Goal: Task Accomplishment & Management: Use online tool/utility

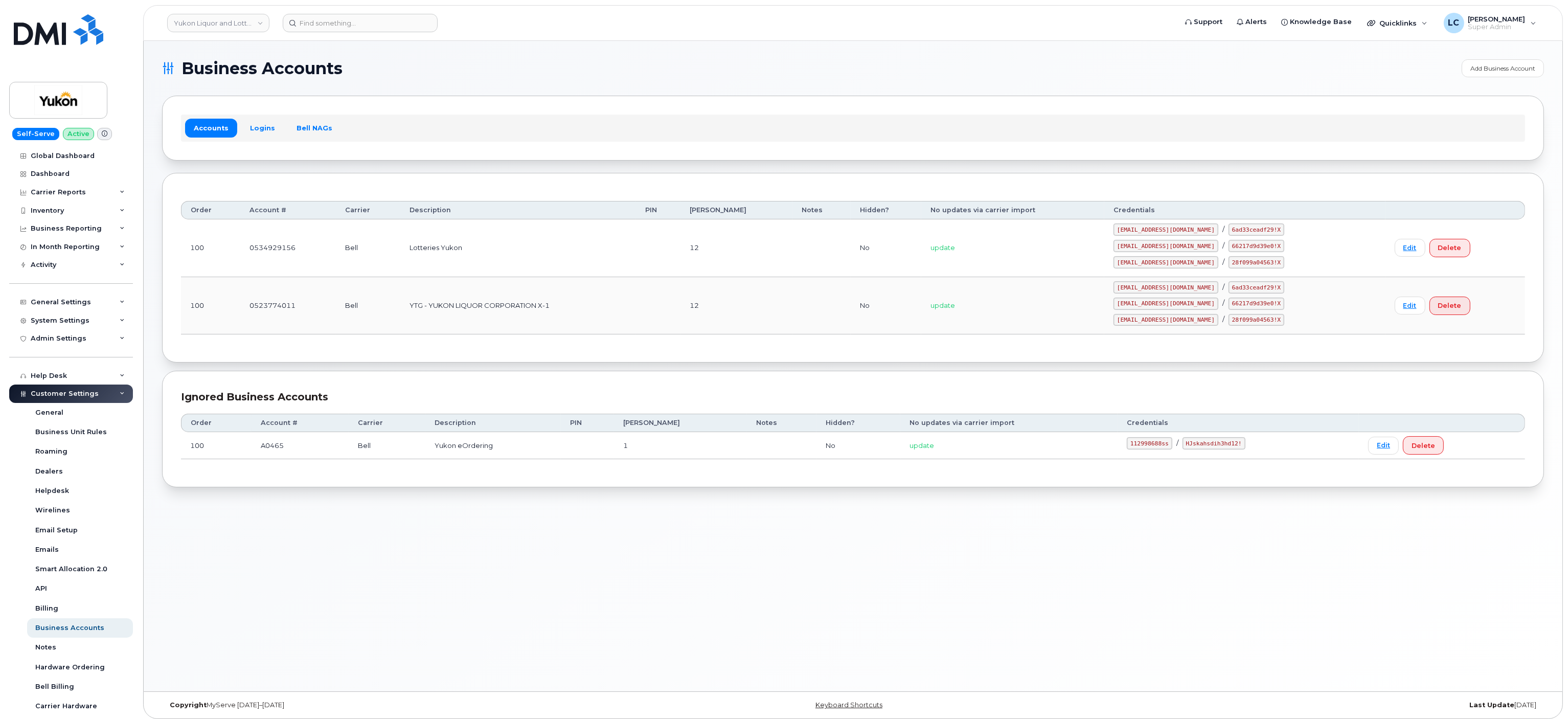
scroll to position [70, 0]
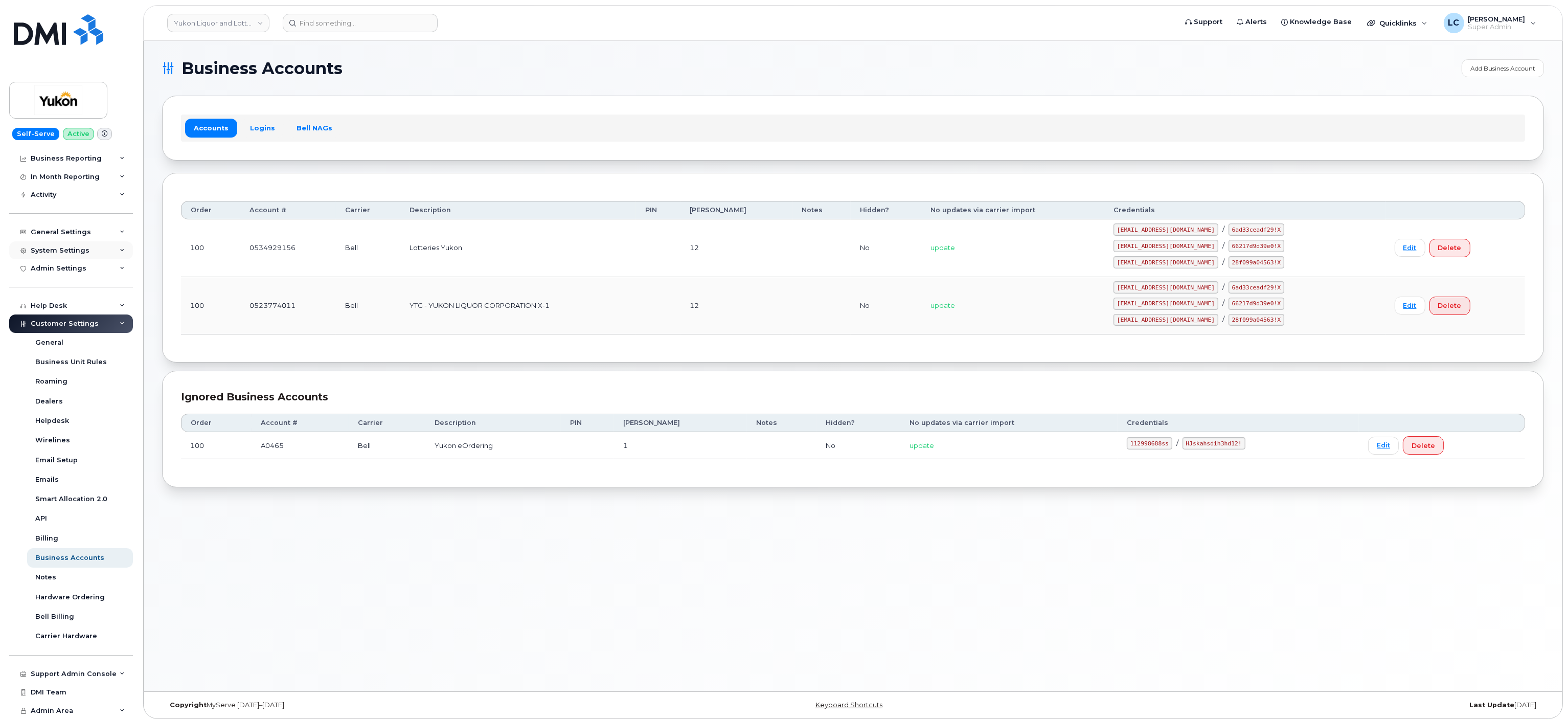
click at [113, 248] on div "System Settings" at bounding box center [71, 251] width 124 height 18
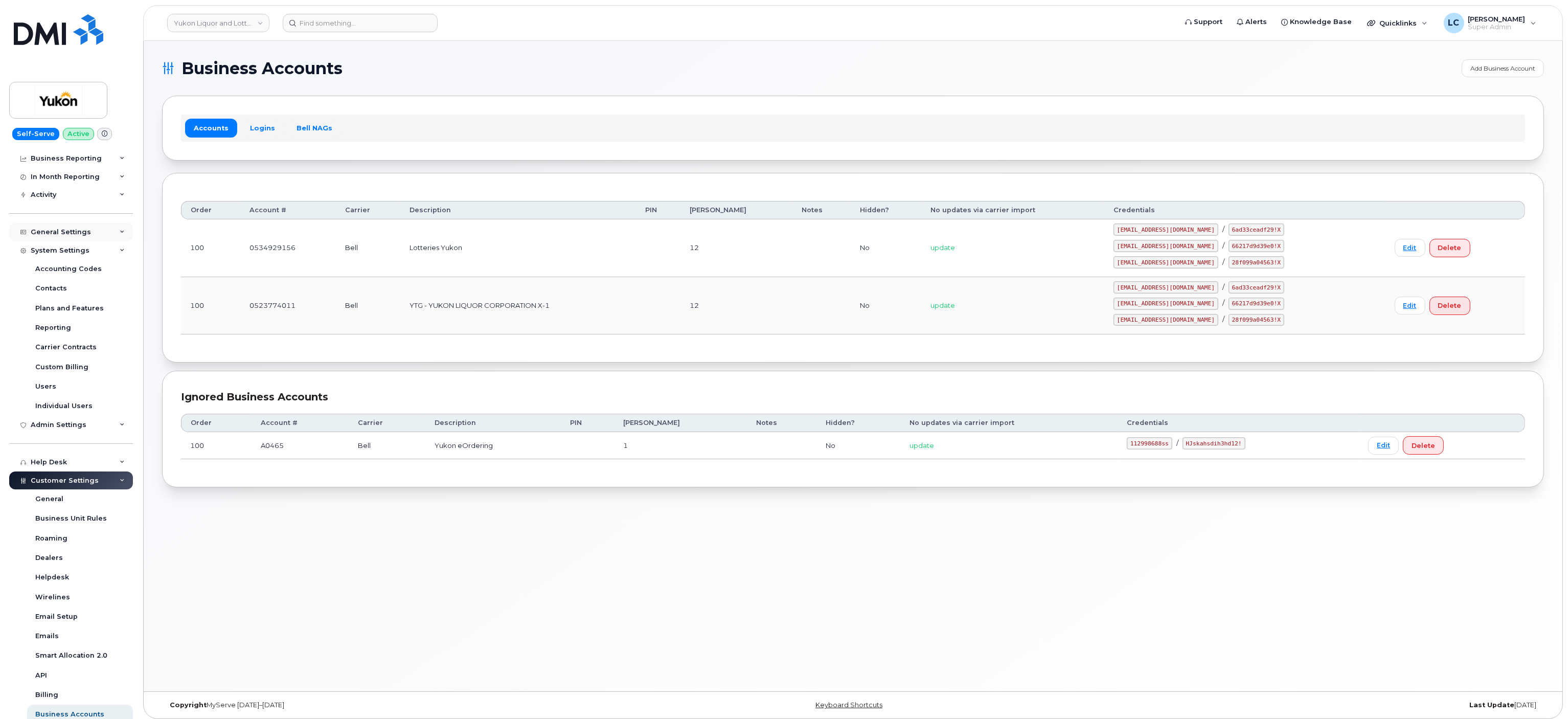
click at [86, 235] on div "General Settings" at bounding box center [60, 232] width 60 height 8
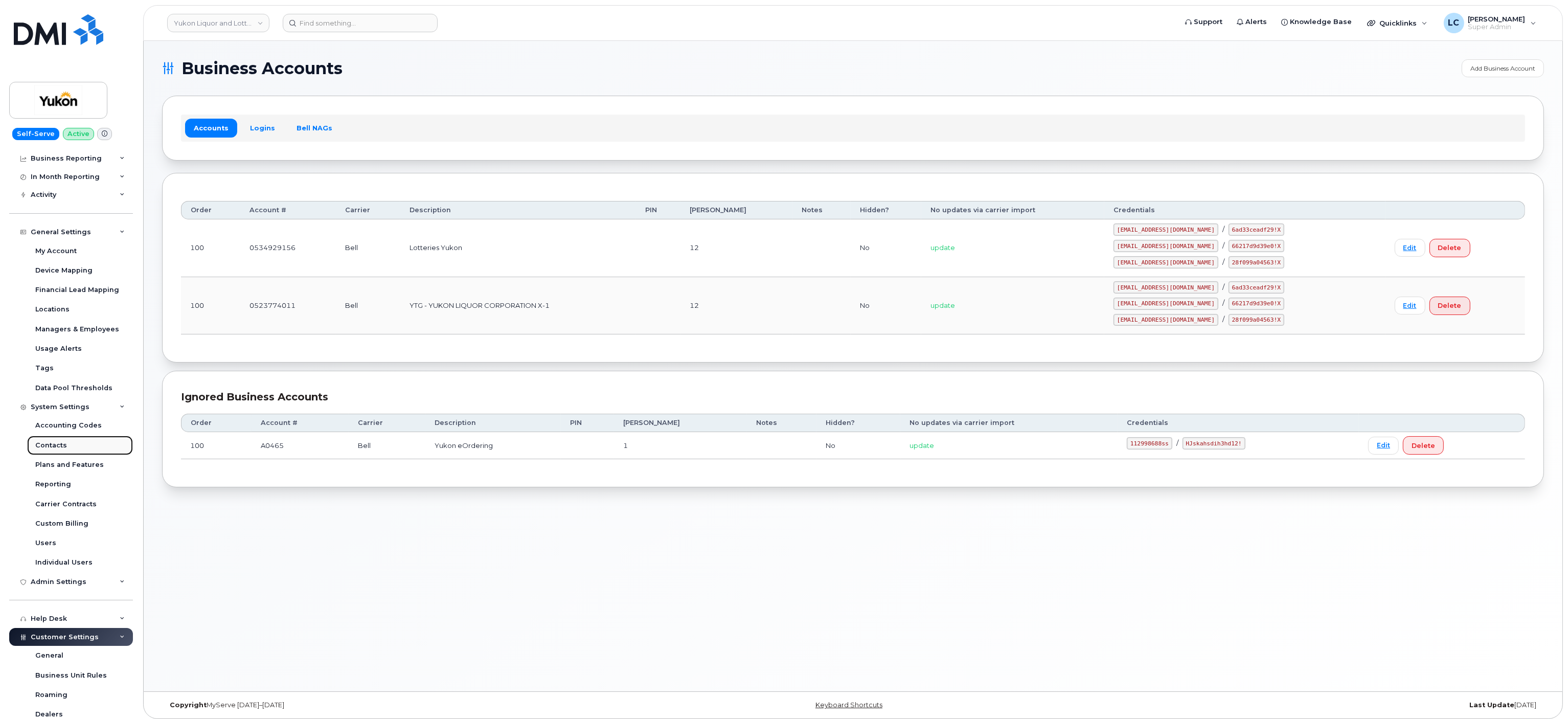
click at [71, 441] on link "Contacts" at bounding box center [80, 445] width 106 height 20
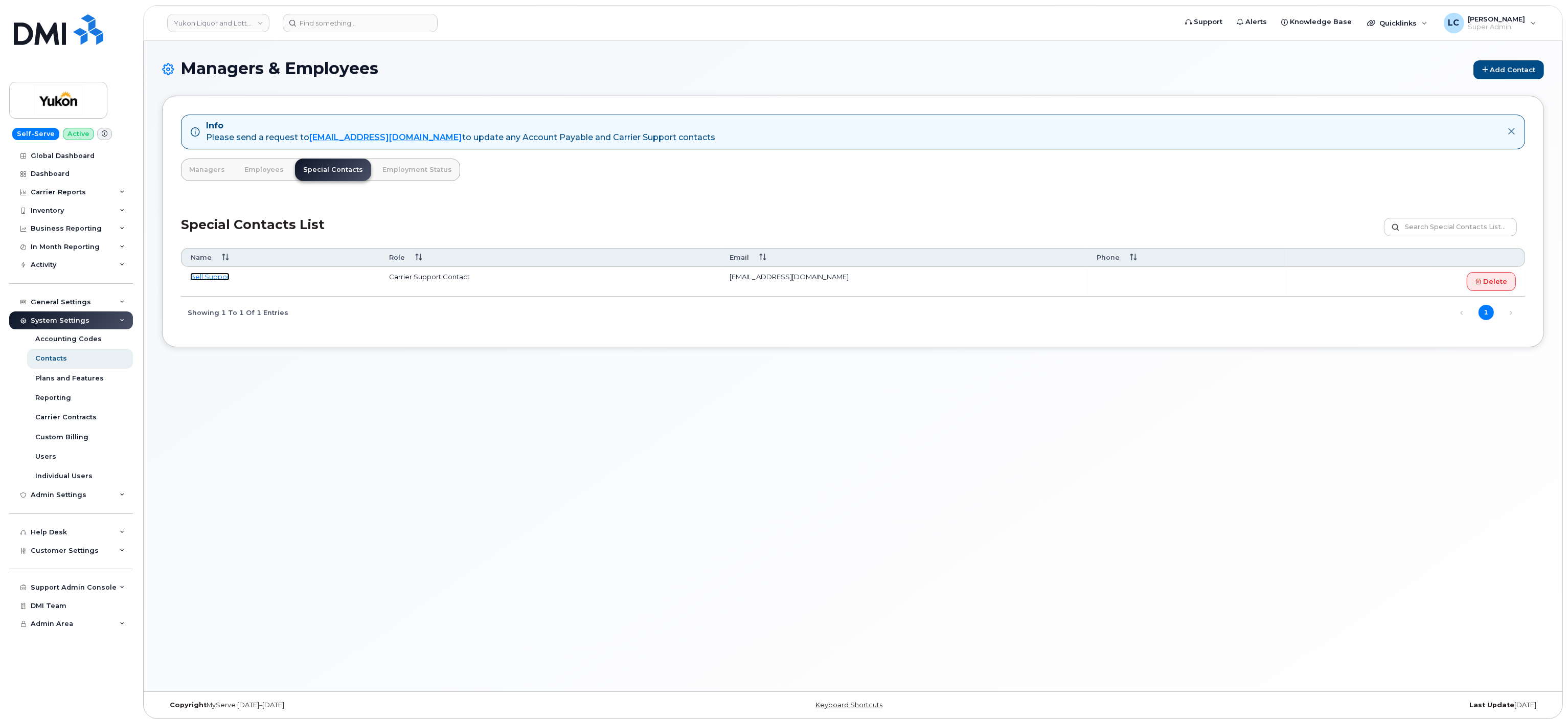
click at [213, 276] on link "Bell Suppor" at bounding box center [210, 276] width 40 height 8
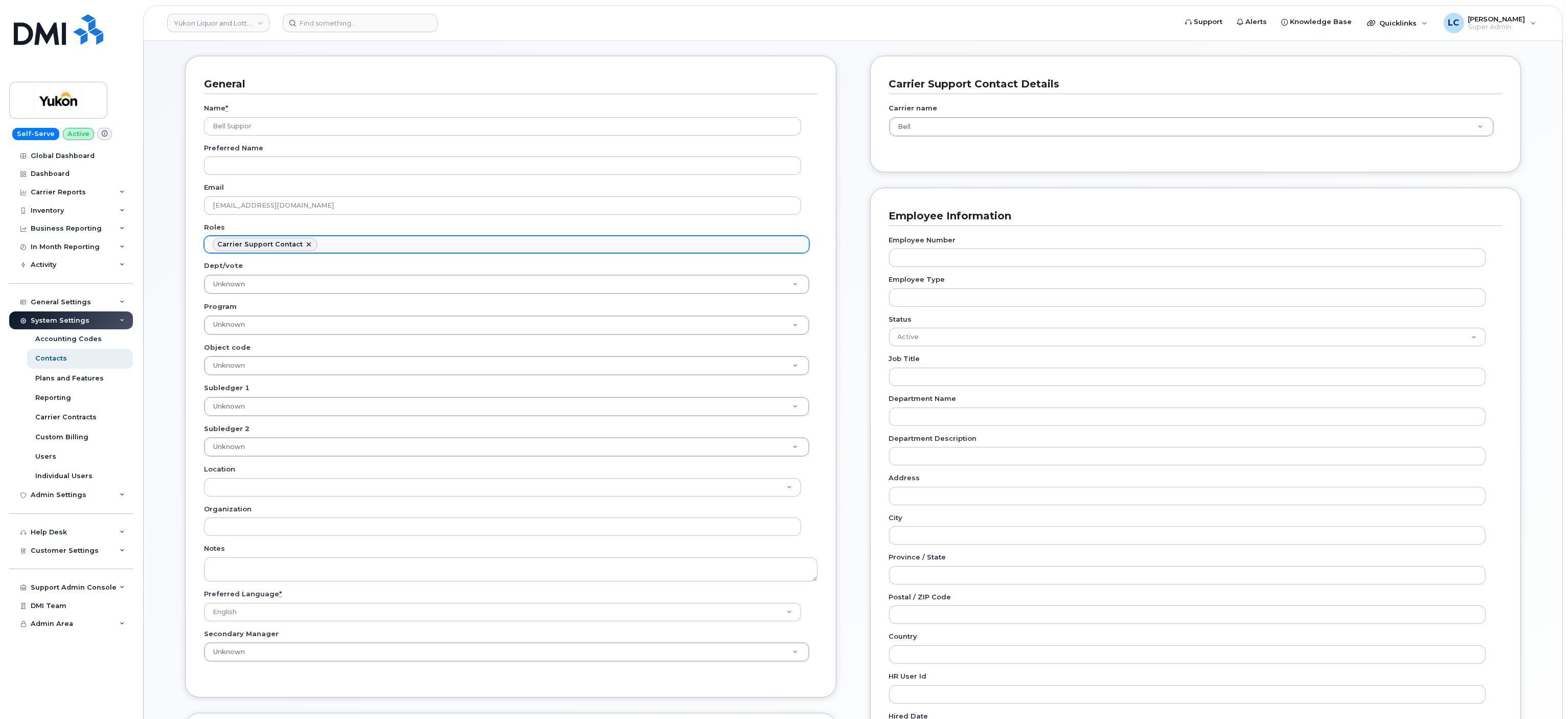
scroll to position [71, 0]
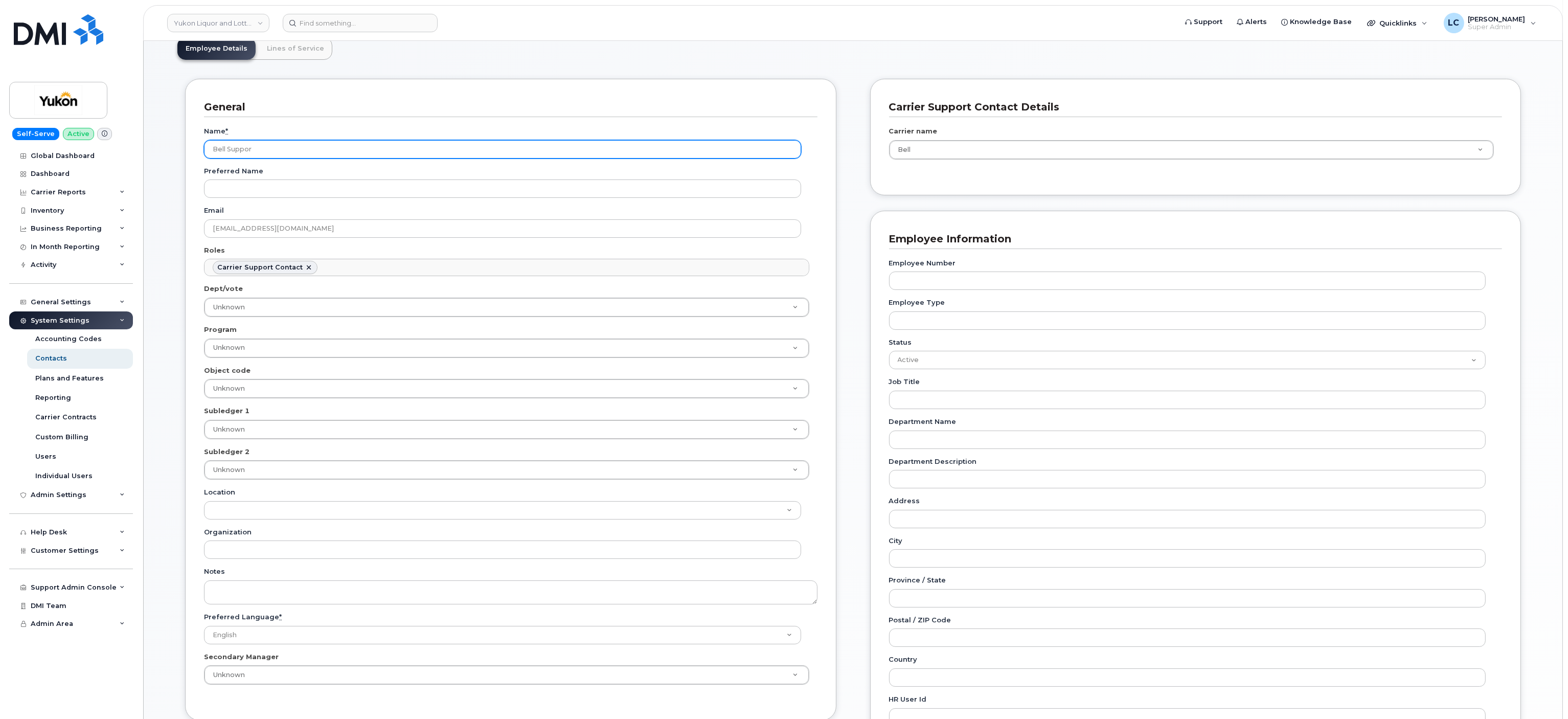
click at [328, 146] on input "Bell Suppor" at bounding box center [502, 149] width 597 height 18
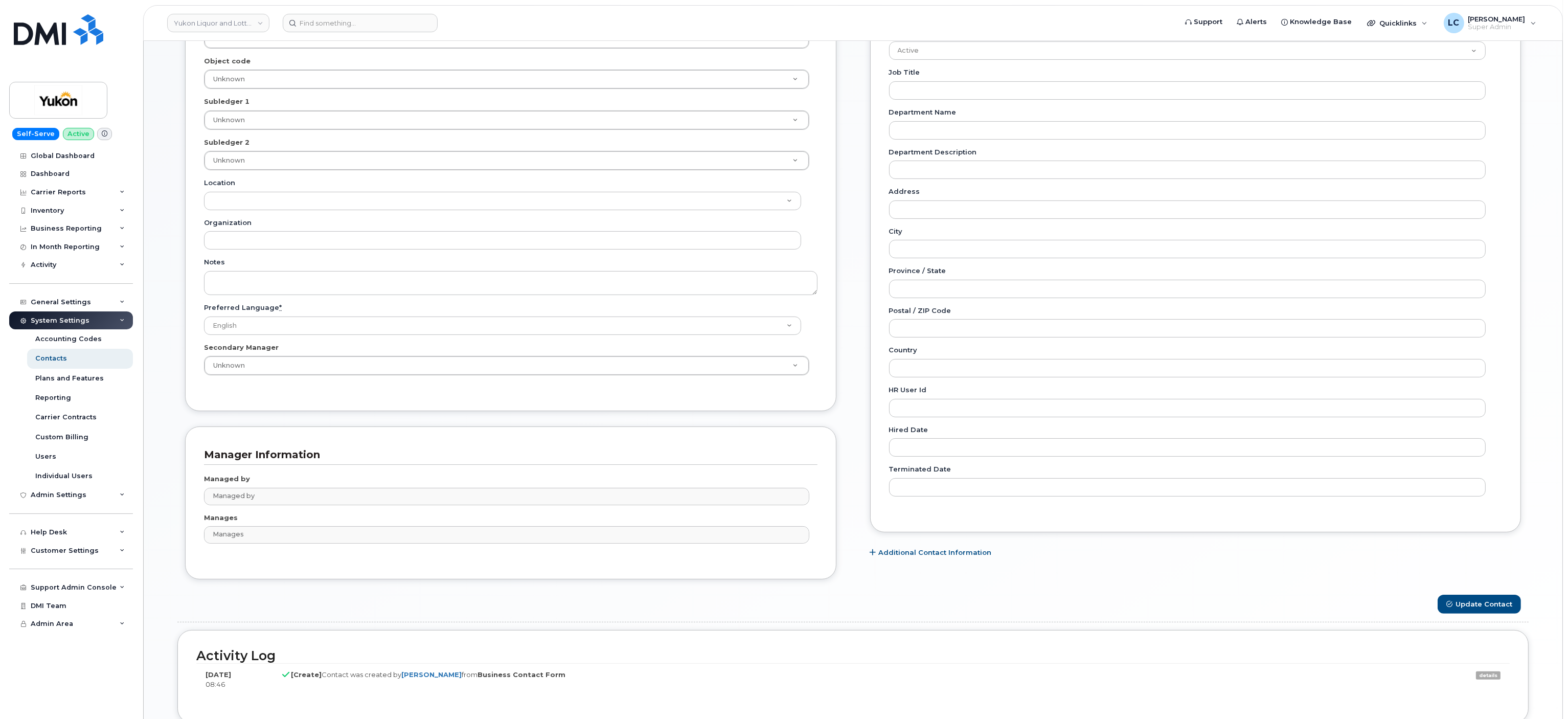
scroll to position [478, 0]
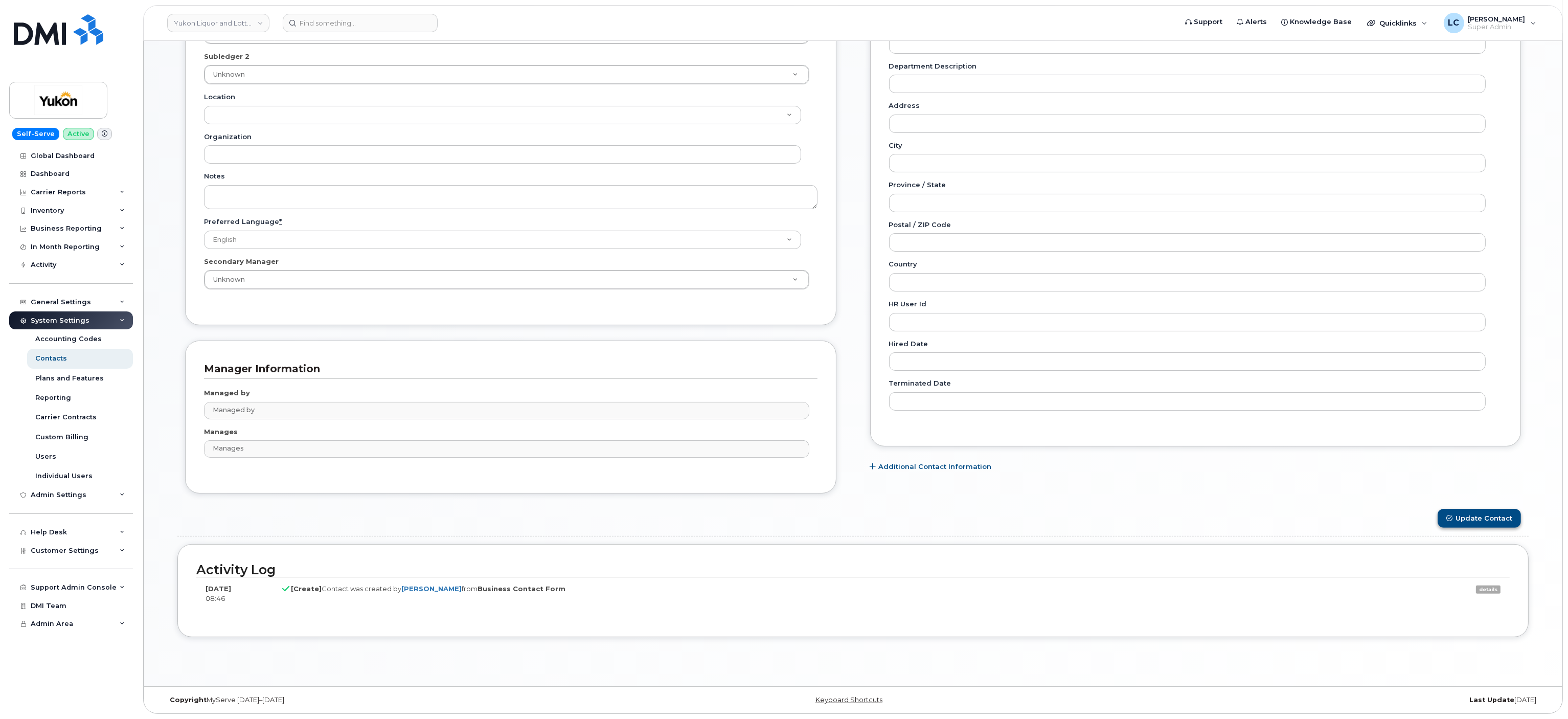
type input "Bell Support"
click at [1491, 516] on button "Update Contact" at bounding box center [1479, 518] width 84 height 19
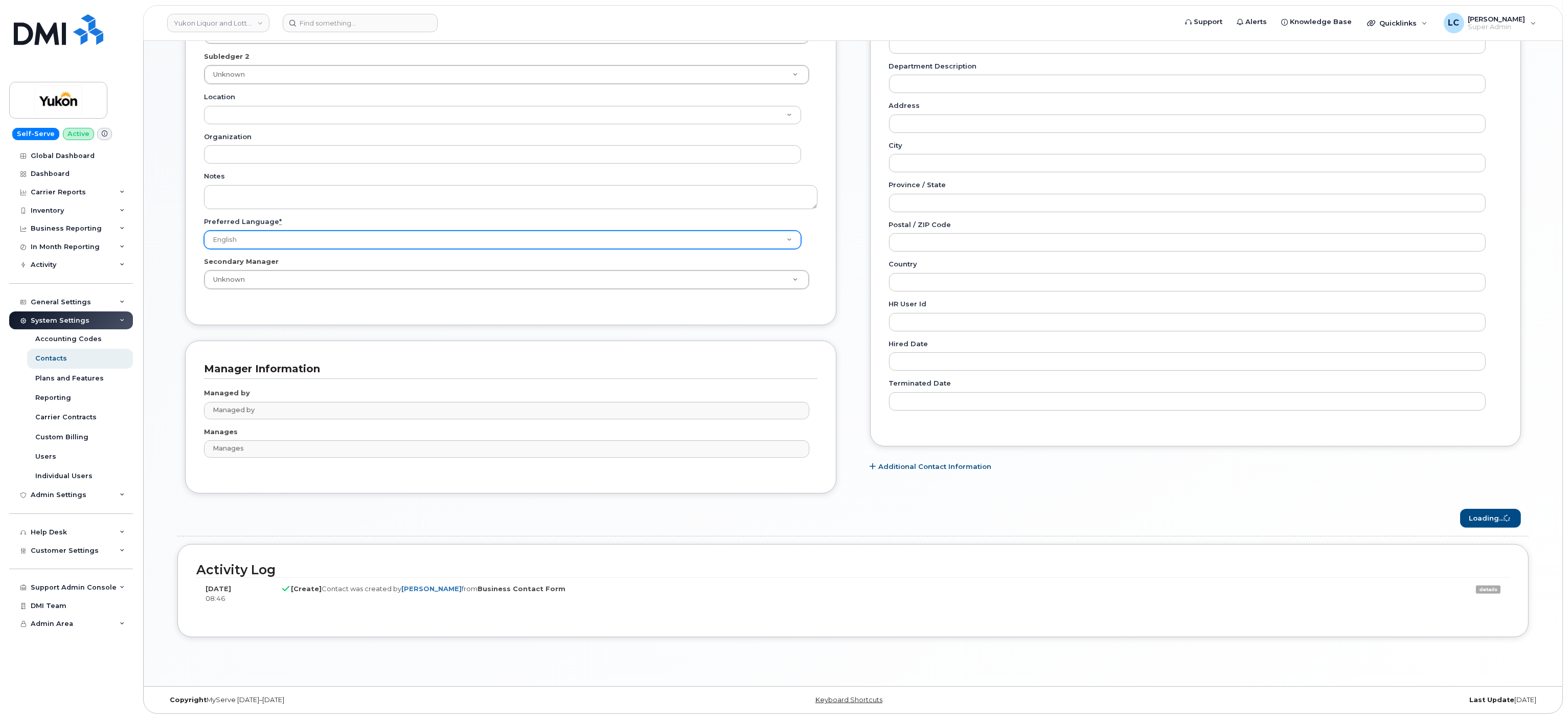
scroll to position [151, 0]
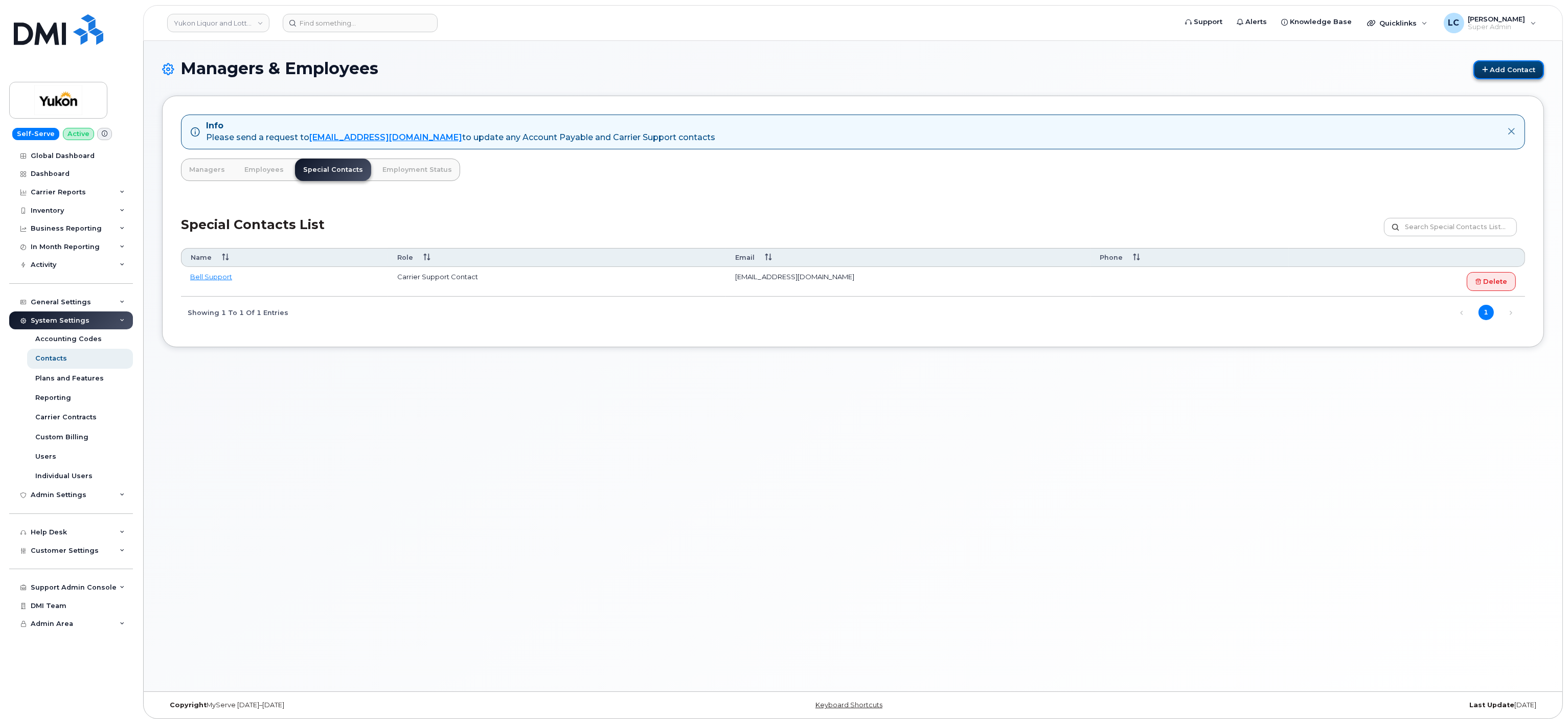
click at [1502, 62] on link "Add Contact" at bounding box center [1509, 70] width 71 height 19
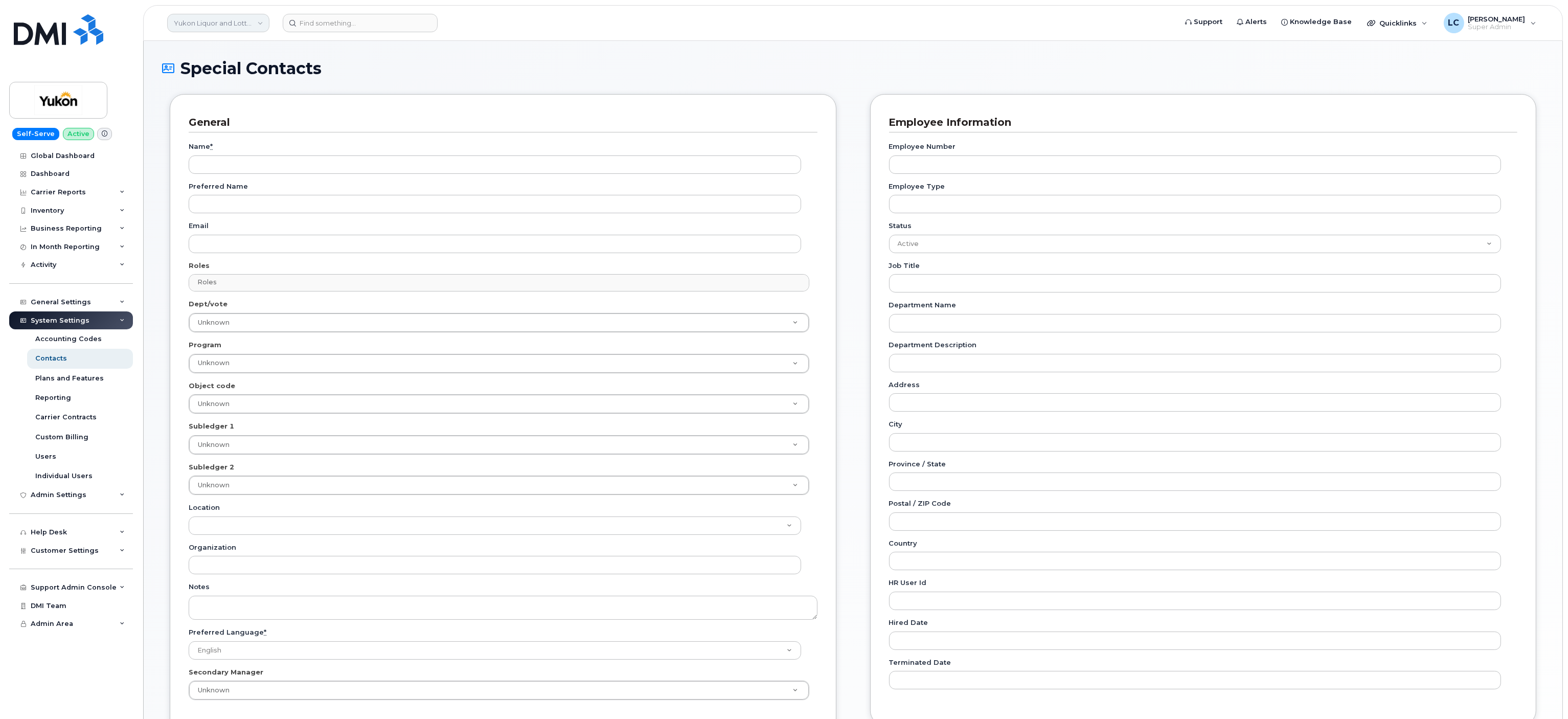
click at [243, 25] on link "Yukon Liquor and Lotteries (YTG)" at bounding box center [218, 23] width 102 height 18
type input "Hilton"
click at [228, 99] on span "Hilton Domestic Operating Company Inc" at bounding box center [235, 97] width 118 height 20
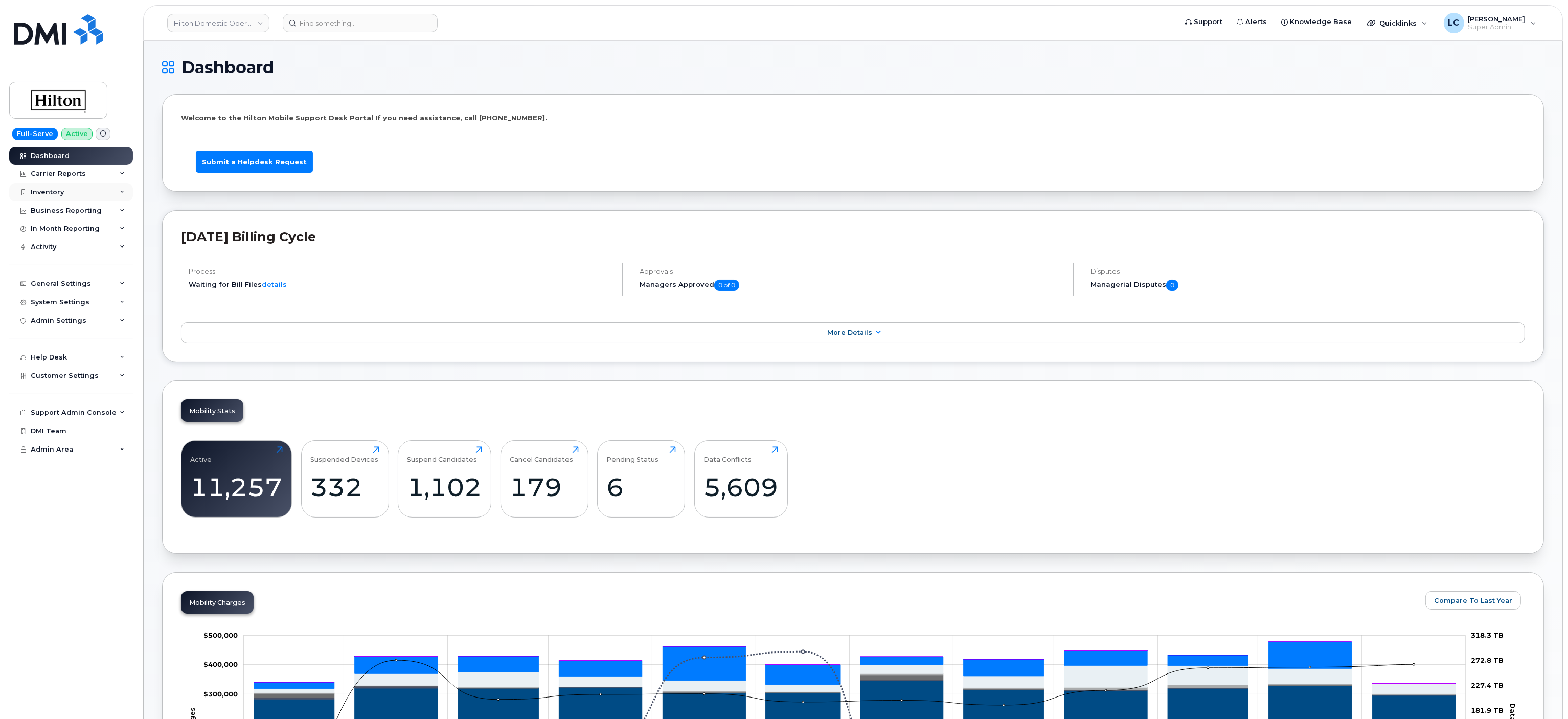
click at [65, 189] on div "Inventory" at bounding box center [71, 192] width 124 height 18
click at [66, 209] on div "Mobility Devices" at bounding box center [64, 211] width 58 height 9
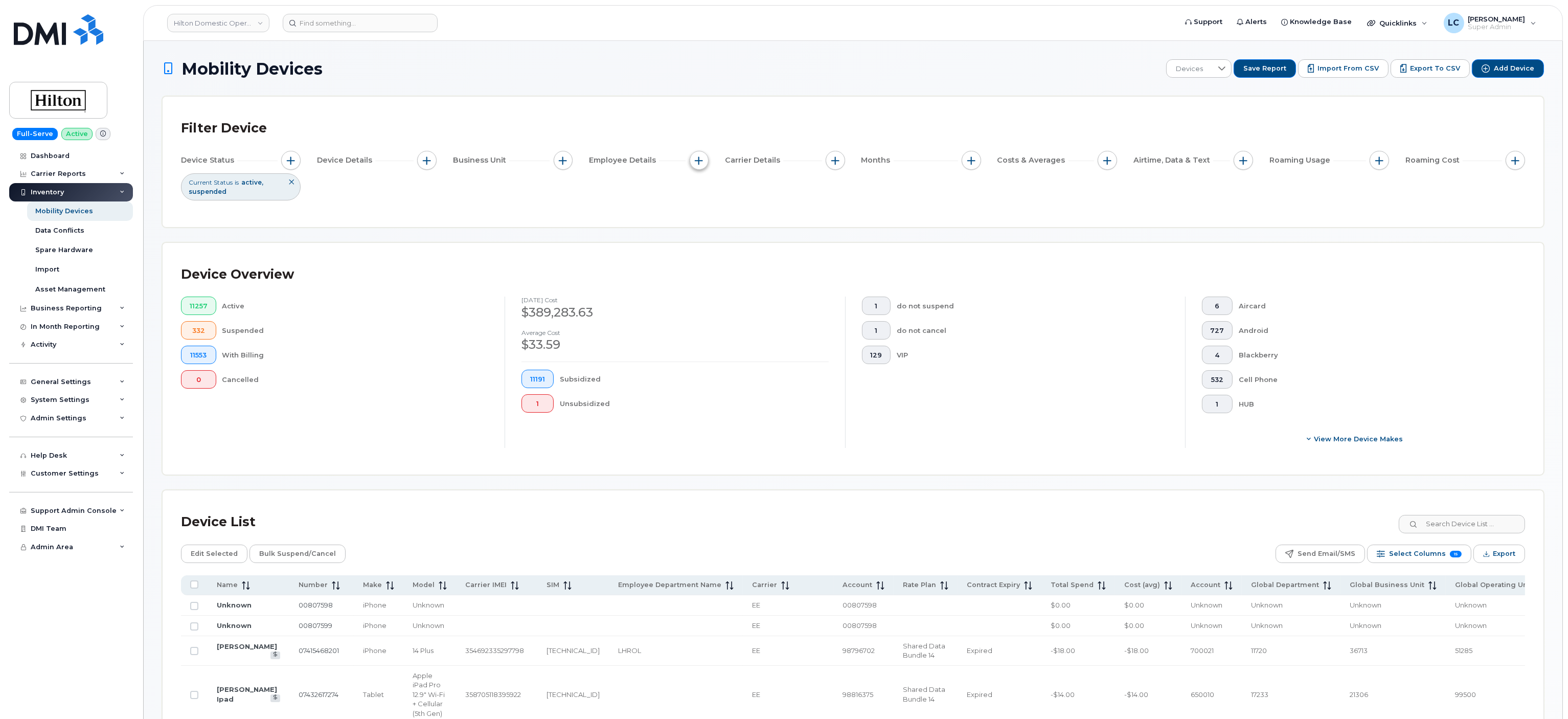
click at [698, 157] on span "button" at bounding box center [699, 160] width 8 height 8
click at [764, 270] on label "Employee Department Name" at bounding box center [764, 272] width 106 height 10
click at [706, 270] on input "Employee Department Name" at bounding box center [702, 271] width 8 height 8
checkbox input "true"
click at [761, 310] on input at bounding box center [768, 314] width 110 height 18
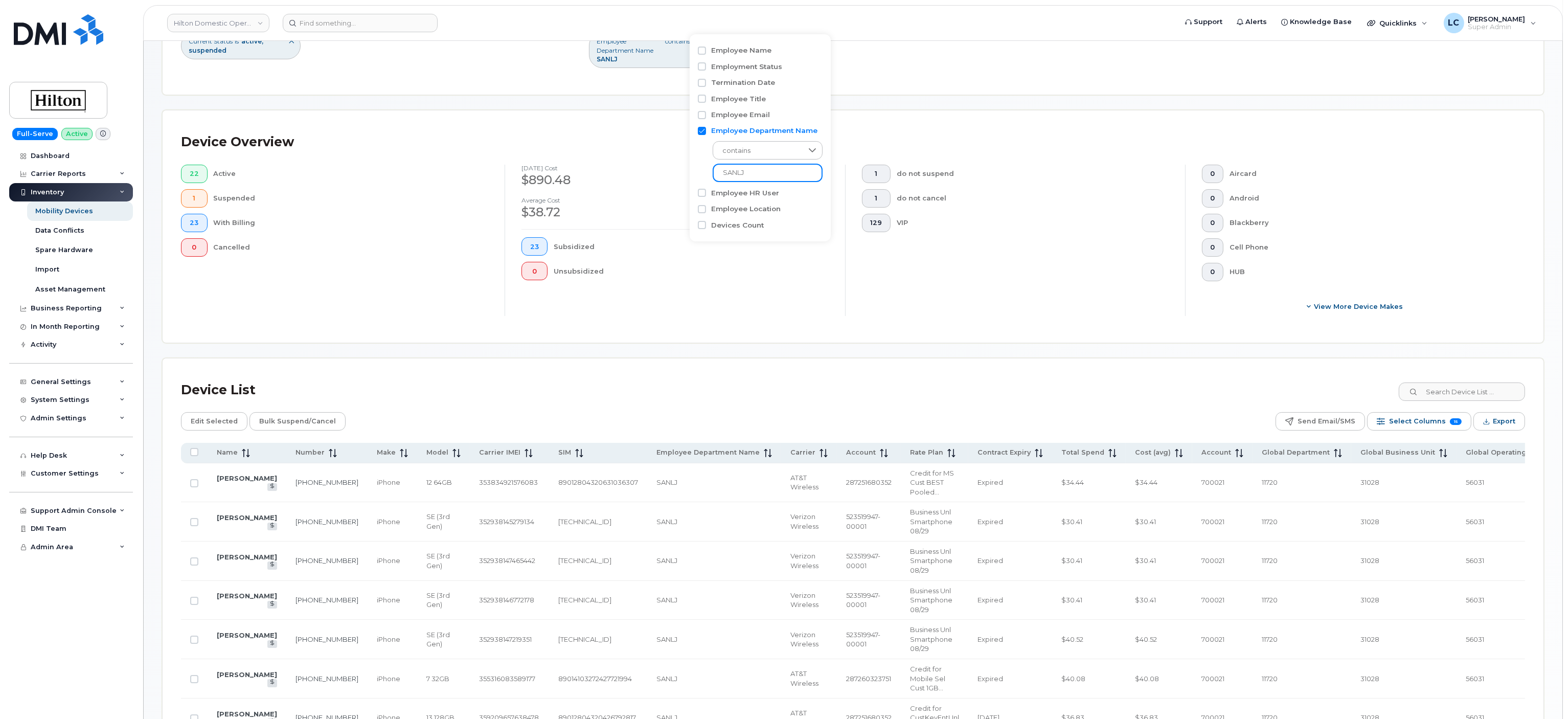
scroll to position [140, 0]
type input "SANLJ"
click at [1000, 220] on div "VIP" at bounding box center [1033, 224] width 272 height 18
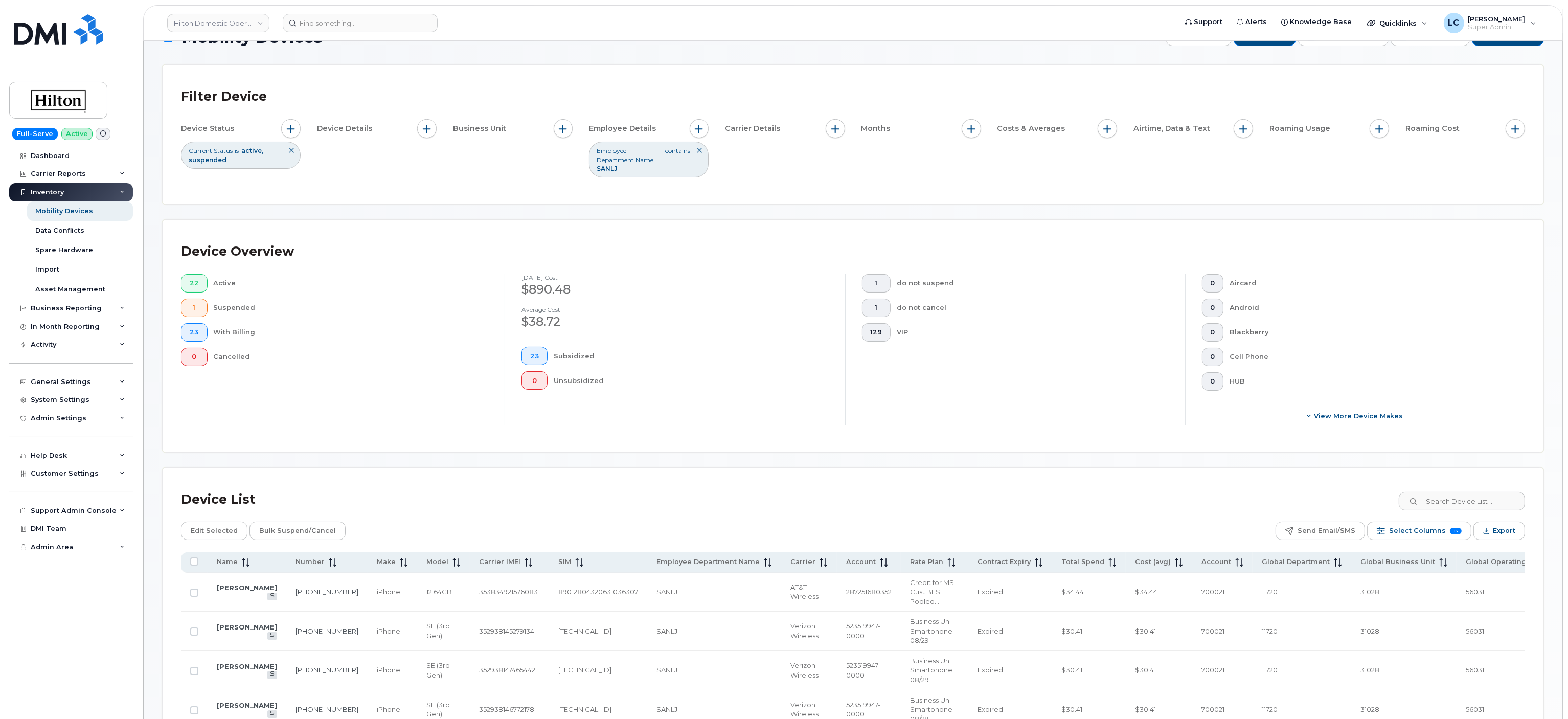
scroll to position [30, 0]
click at [1420, 528] on span "Select Columns" at bounding box center [1417, 532] width 57 height 15
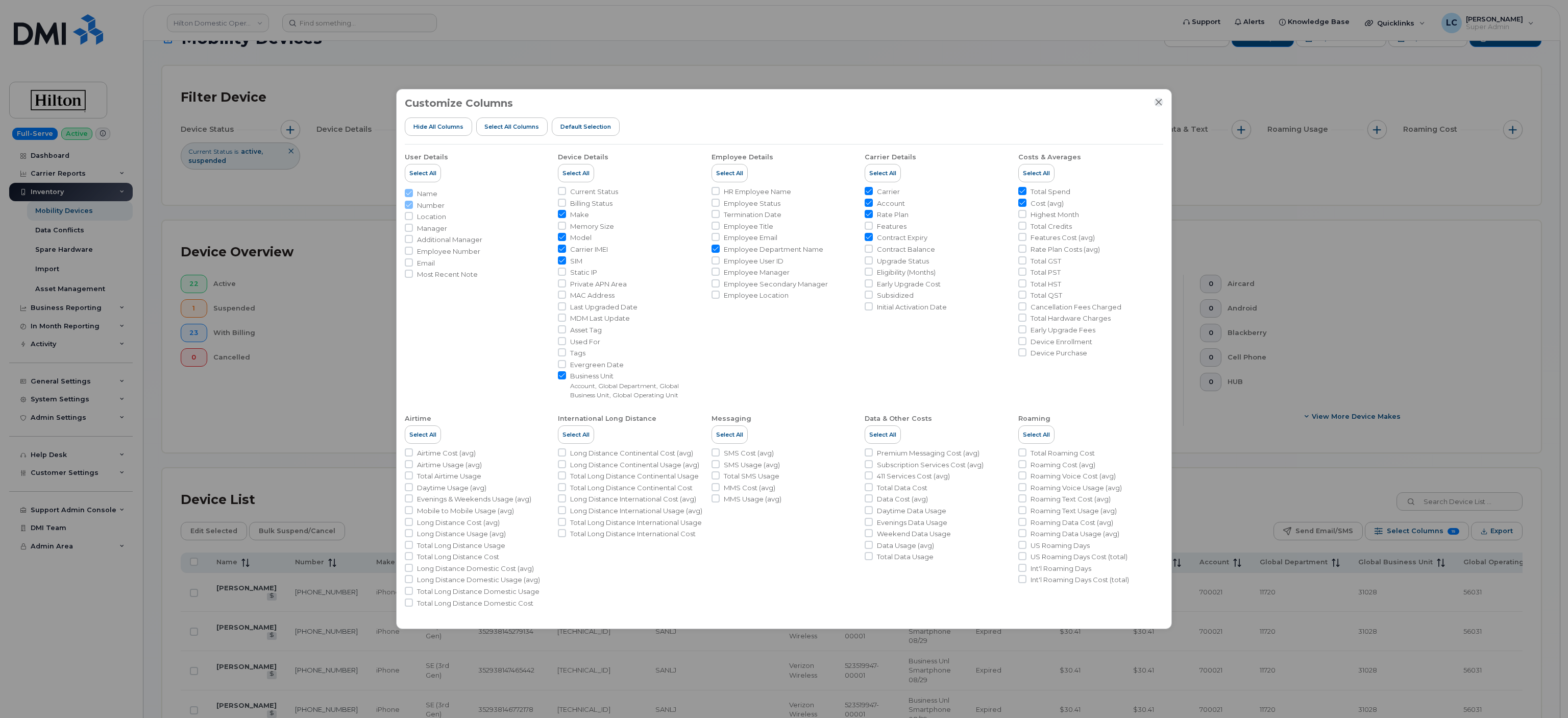
click at [1157, 102] on icon "Close" at bounding box center [1158, 102] width 8 height 8
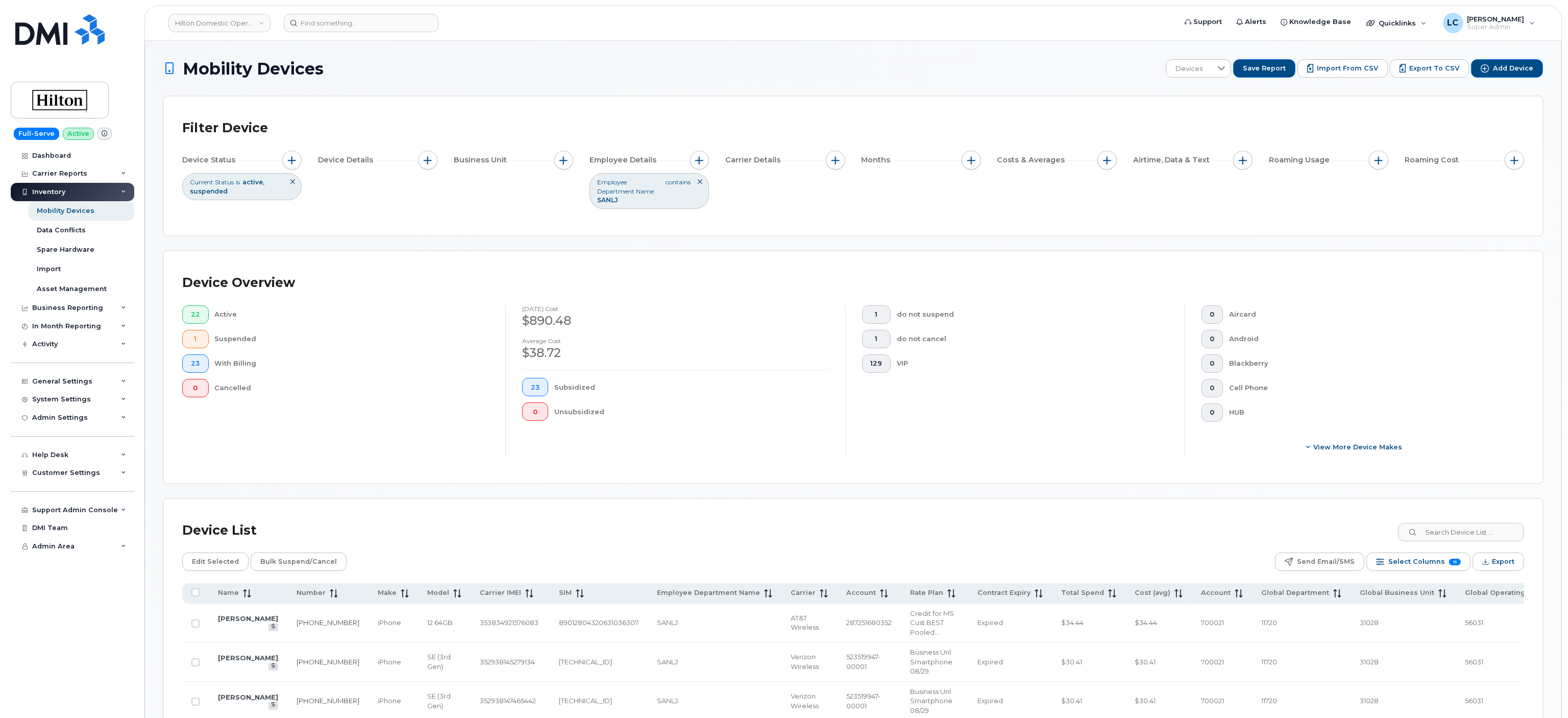
scroll to position [147, 0]
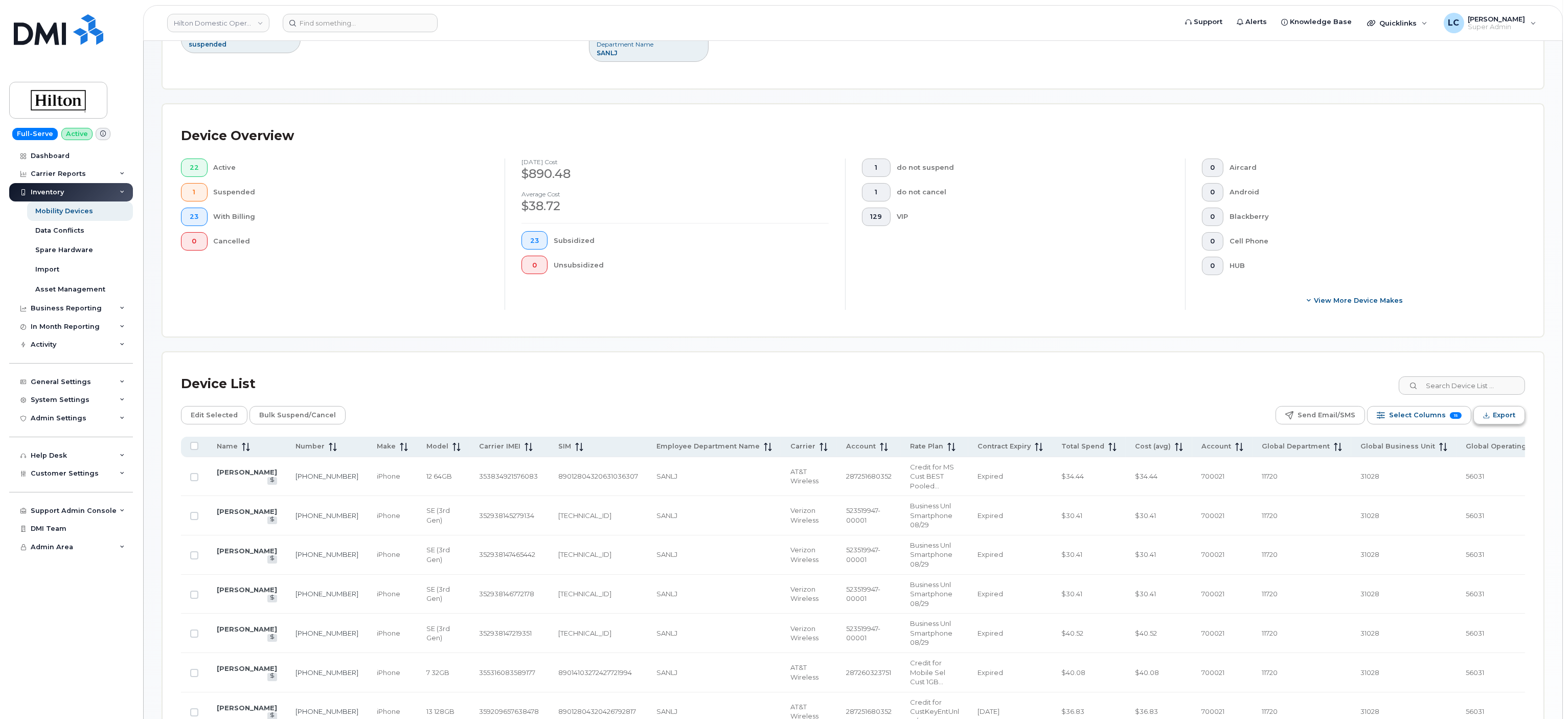
click at [1513, 420] on span "Export" at bounding box center [1504, 415] width 23 height 15
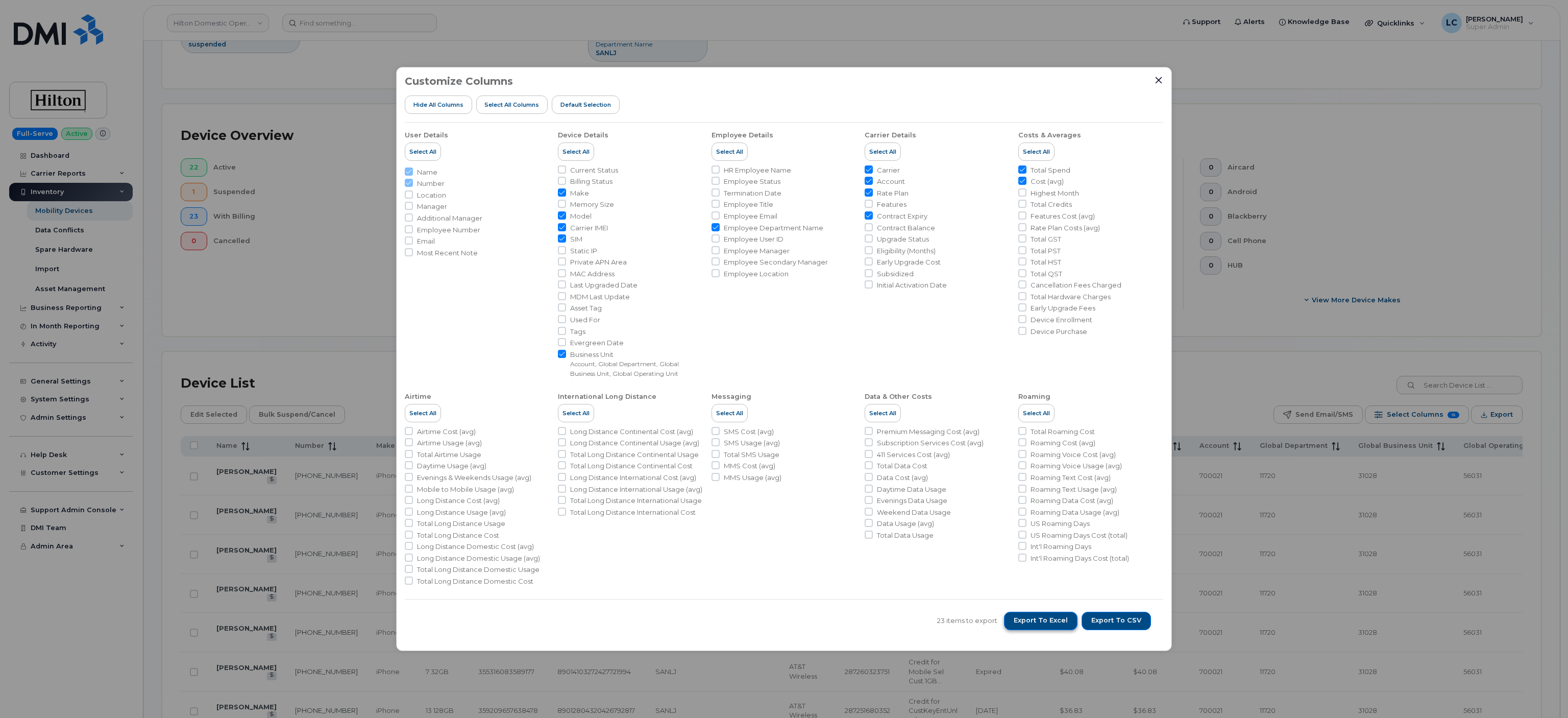
click at [1055, 618] on span "Export to Excel" at bounding box center [1040, 620] width 54 height 9
